Goal: Information Seeking & Learning: Check status

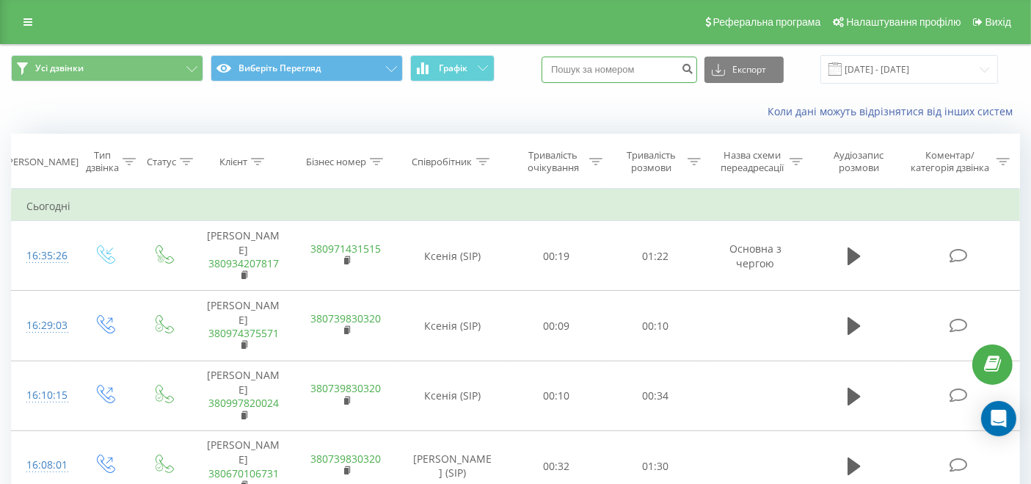
click at [637, 66] on input at bounding box center [620, 70] width 156 height 26
paste input "380686854199"
type input "380686854199"
click at [693, 70] on icon "submit" at bounding box center [687, 66] width 12 height 9
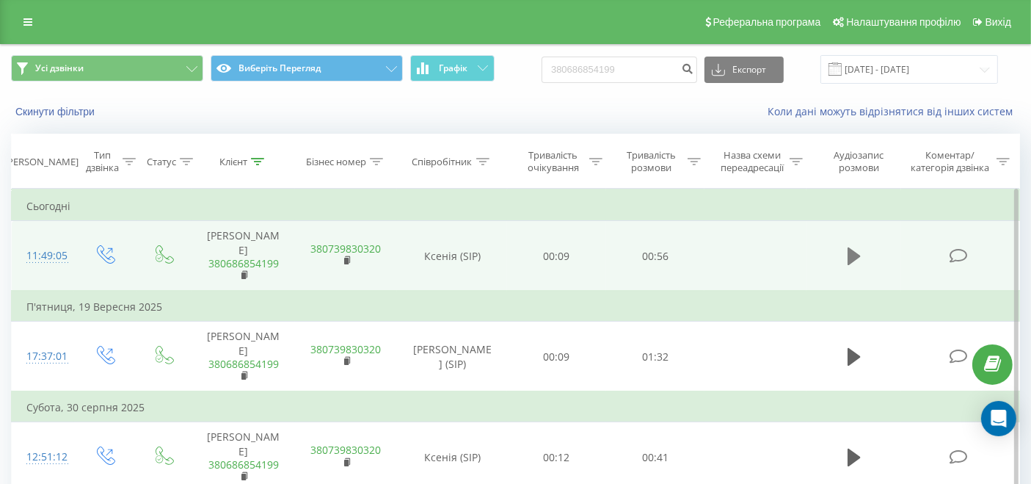
click at [847, 246] on button at bounding box center [854, 256] width 22 height 22
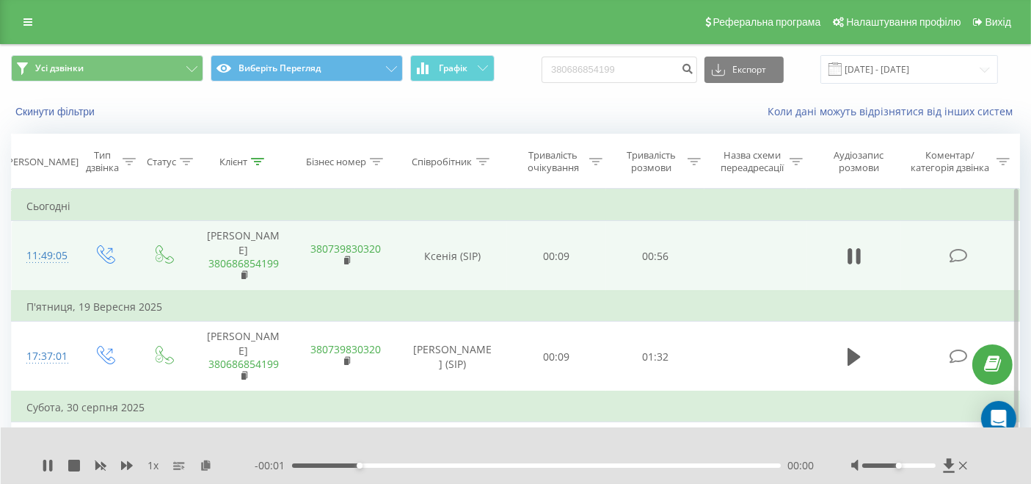
click at [458, 463] on div "00:07" at bounding box center [536, 465] width 489 height 4
click at [488, 463] on div "00:22" at bounding box center [536, 465] width 489 height 4
click at [451, 458] on div "- 00:01 00:25 00:00" at bounding box center [535, 465] width 560 height 15
click at [442, 463] on div "00:25" at bounding box center [536, 465] width 489 height 4
click at [442, 458] on div "- 00:01 00:20 00:00" at bounding box center [535, 465] width 560 height 15
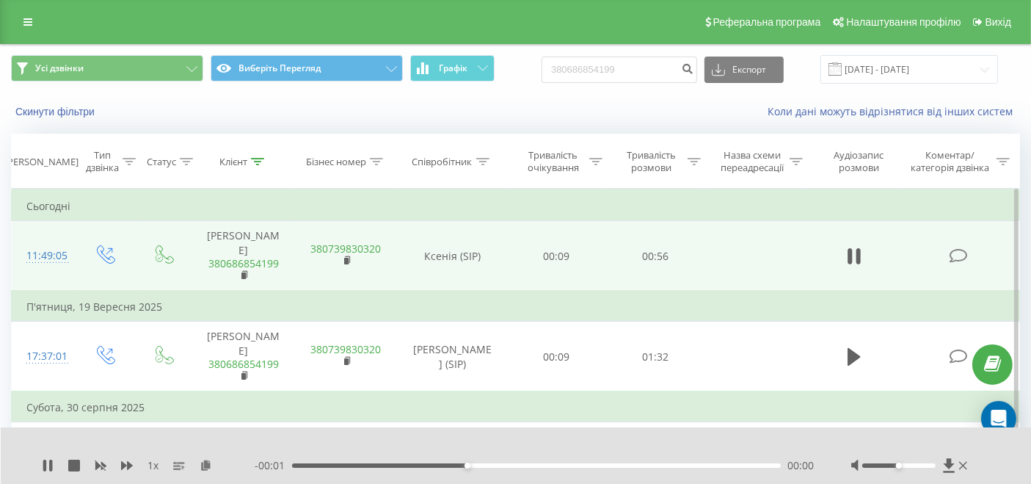
click at [439, 463] on div "00:20" at bounding box center [536, 465] width 489 height 4
click at [417, 463] on div "00:14" at bounding box center [536, 465] width 489 height 4
click at [560, 463] on div "00:26" at bounding box center [536, 465] width 489 height 4
click at [40, 453] on div "1 x - 00:01 00:42 00:00" at bounding box center [516, 455] width 1031 height 57
click at [50, 459] on icon at bounding box center [50, 465] width 3 height 12
